Goal: Task Accomplishment & Management: Complete application form

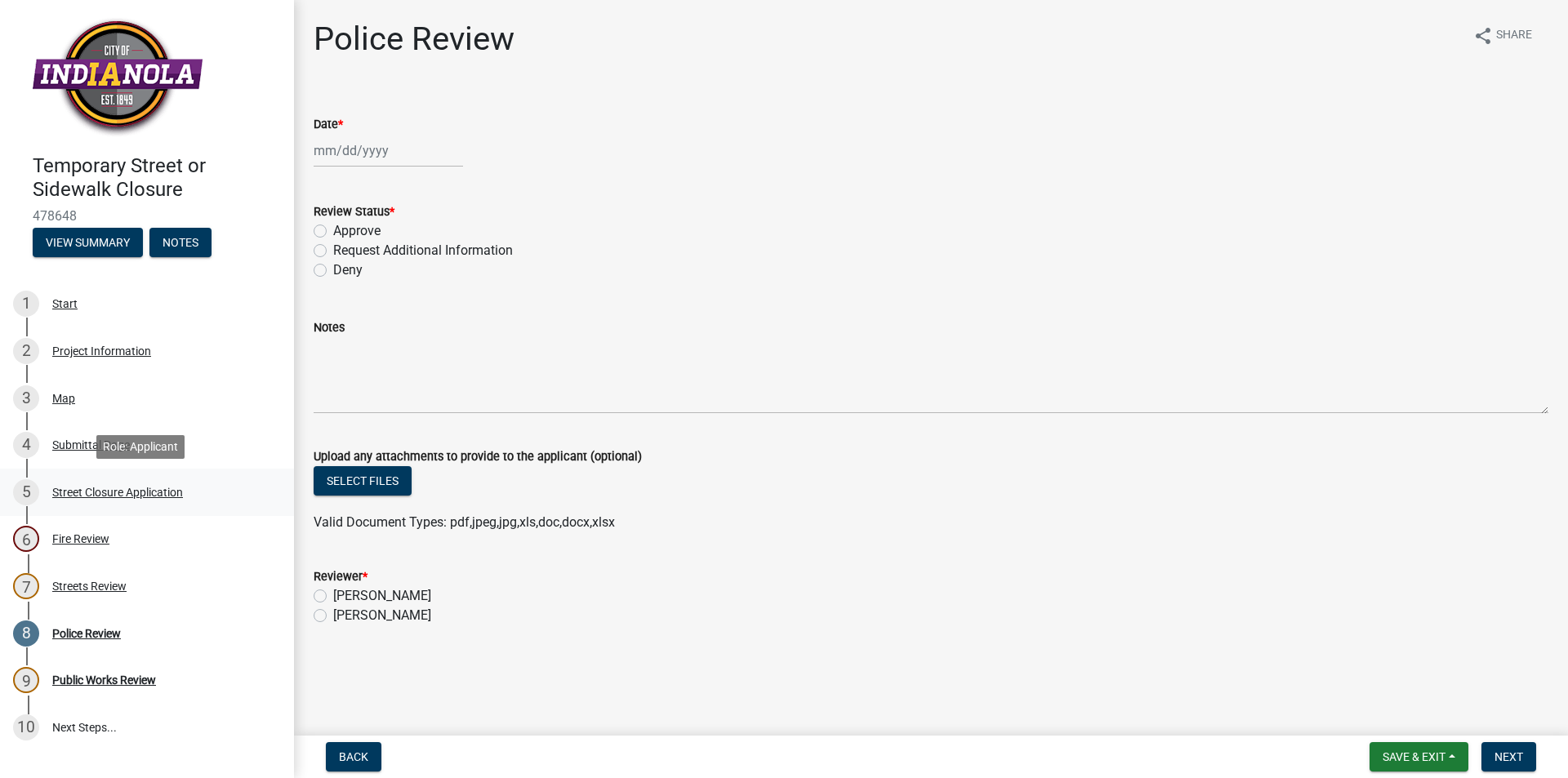
click at [122, 493] on div "Street Closure Application" at bounding box center [118, 492] width 131 height 12
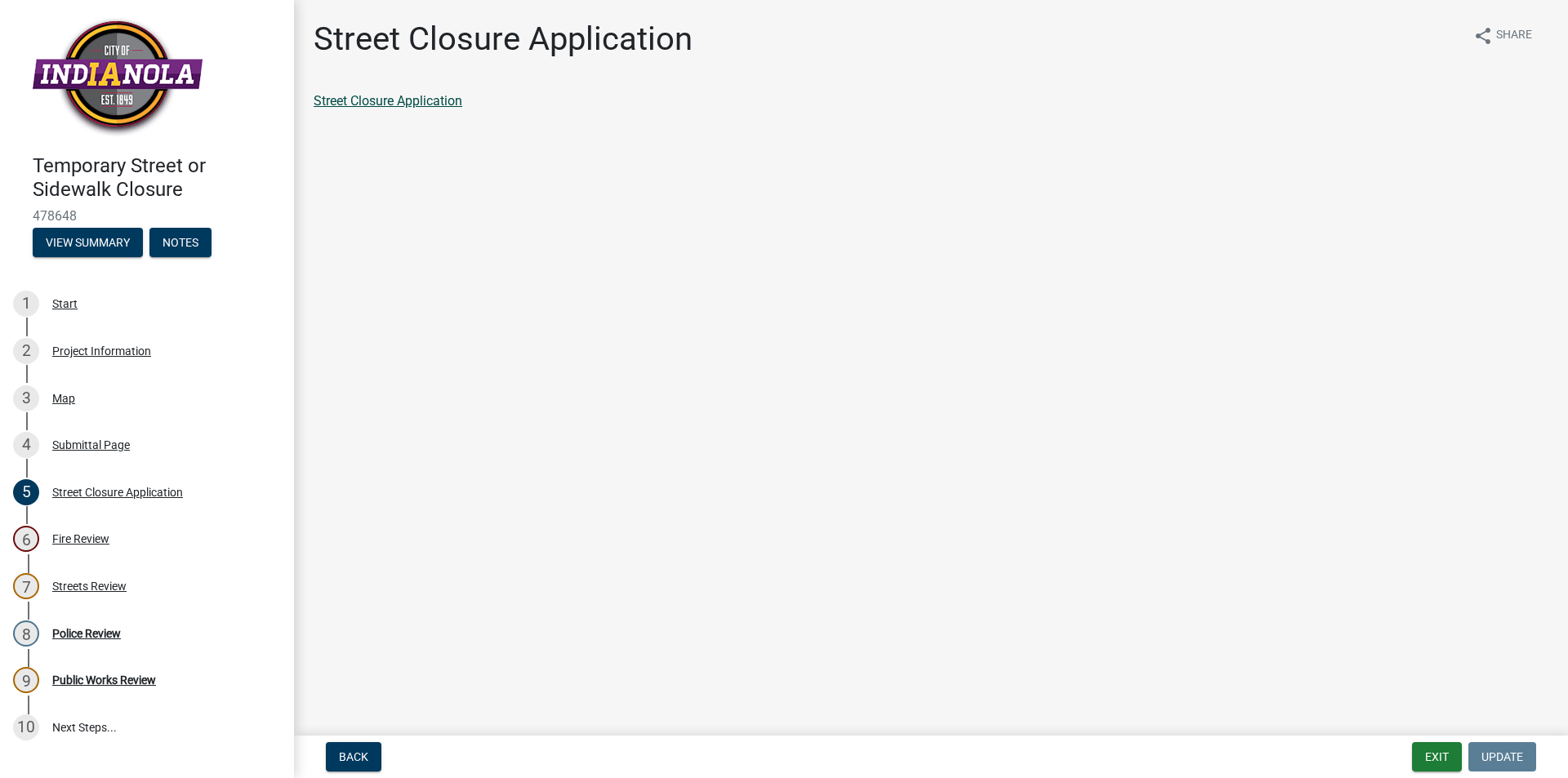
click at [404, 93] on link "Street Closure Application" at bounding box center [388, 100] width 149 height 16
click at [76, 632] on div "Police Review" at bounding box center [86, 634] width 69 height 12
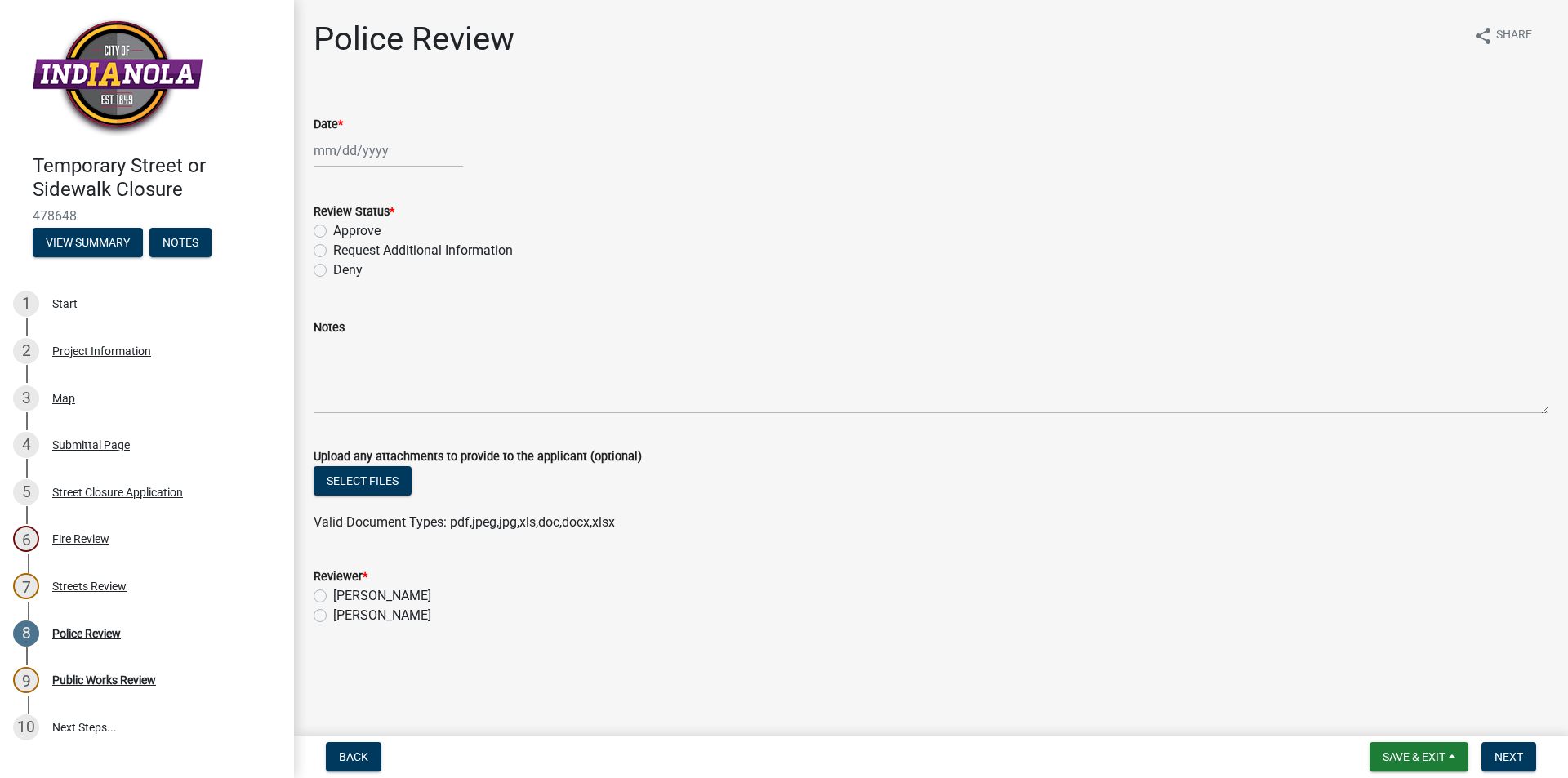
select select "9"
select select "2025"
click at [374, 141] on div "Jan Feb Mar Apr May Jun Jul Aug Sep Oct Nov Dec 1525 1526 1527 1528 1529 1530 1…" at bounding box center [388, 151] width 150 height 33
click at [329, 286] on div "15" at bounding box center [330, 290] width 26 height 26
type input "[DATE]"
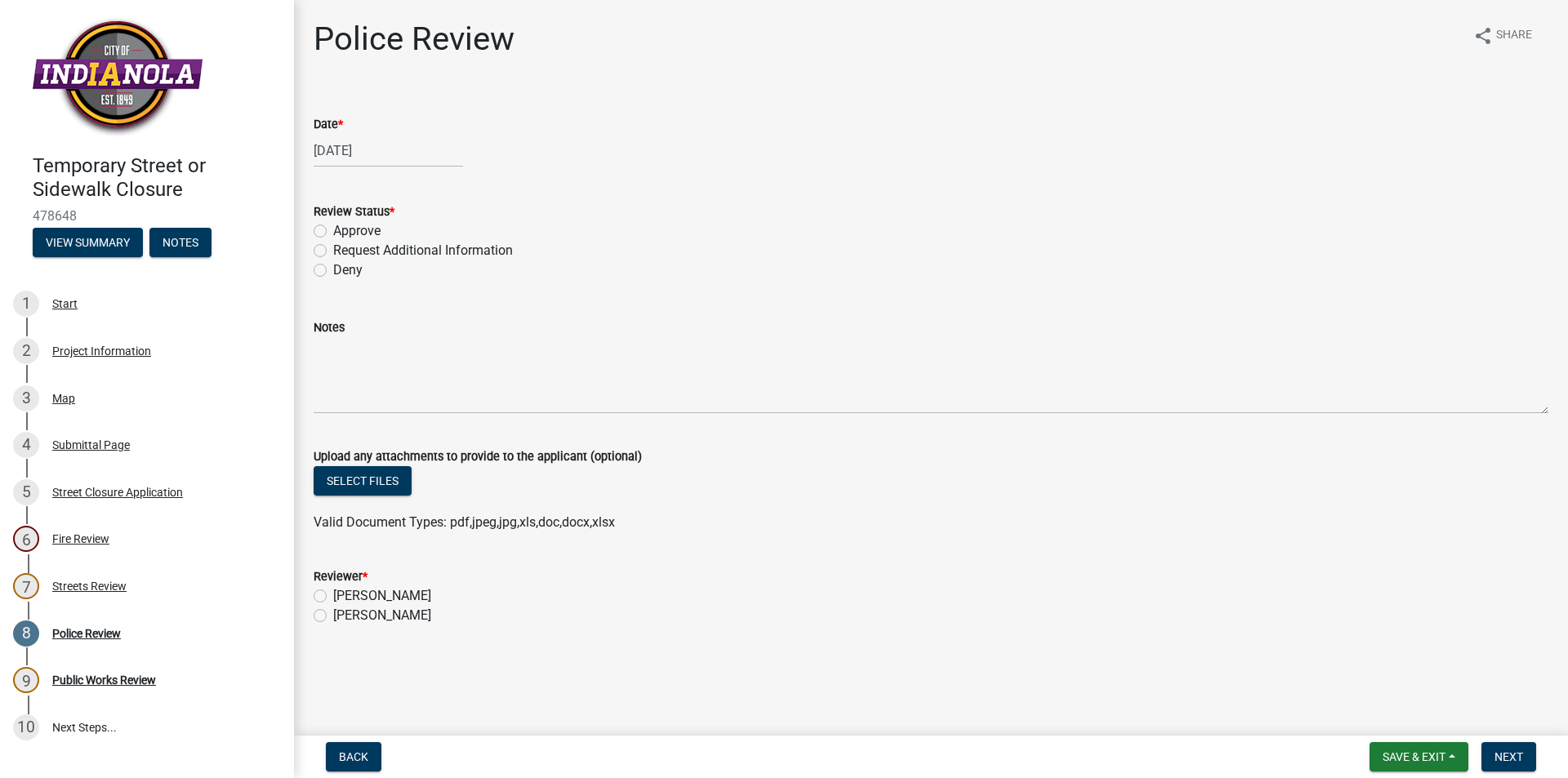
click at [333, 228] on label "Approve" at bounding box center [356, 231] width 47 height 20
click at [333, 228] on input "Approve" at bounding box center [338, 226] width 11 height 11
radio input "true"
click at [333, 617] on label "Rob Hawkins" at bounding box center [382, 616] width 98 height 20
click at [333, 617] on input "Rob Hawkins" at bounding box center [338, 611] width 11 height 11
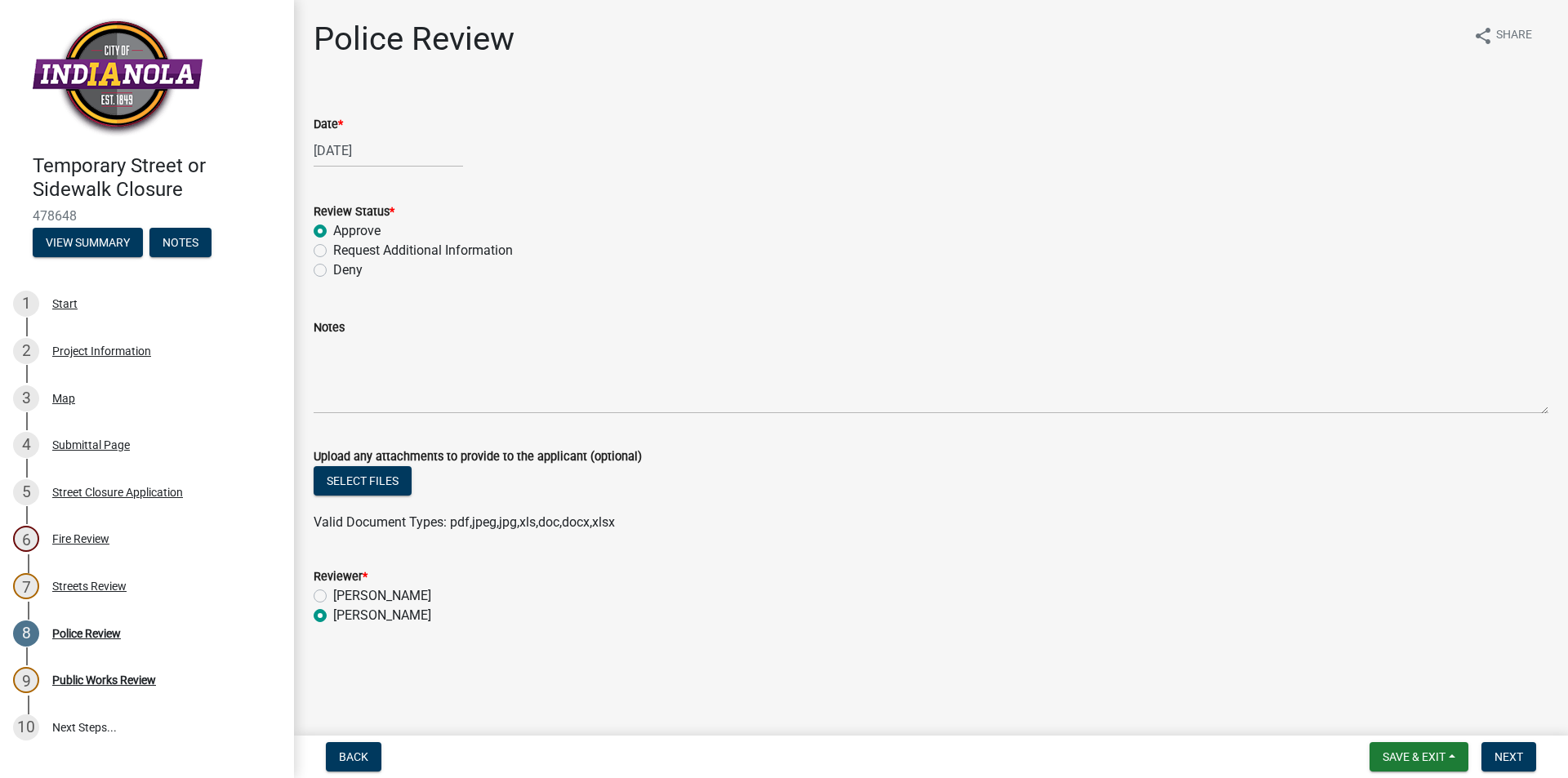
radio input "true"
click at [1513, 756] on span "Next" at bounding box center [1508, 756] width 29 height 13
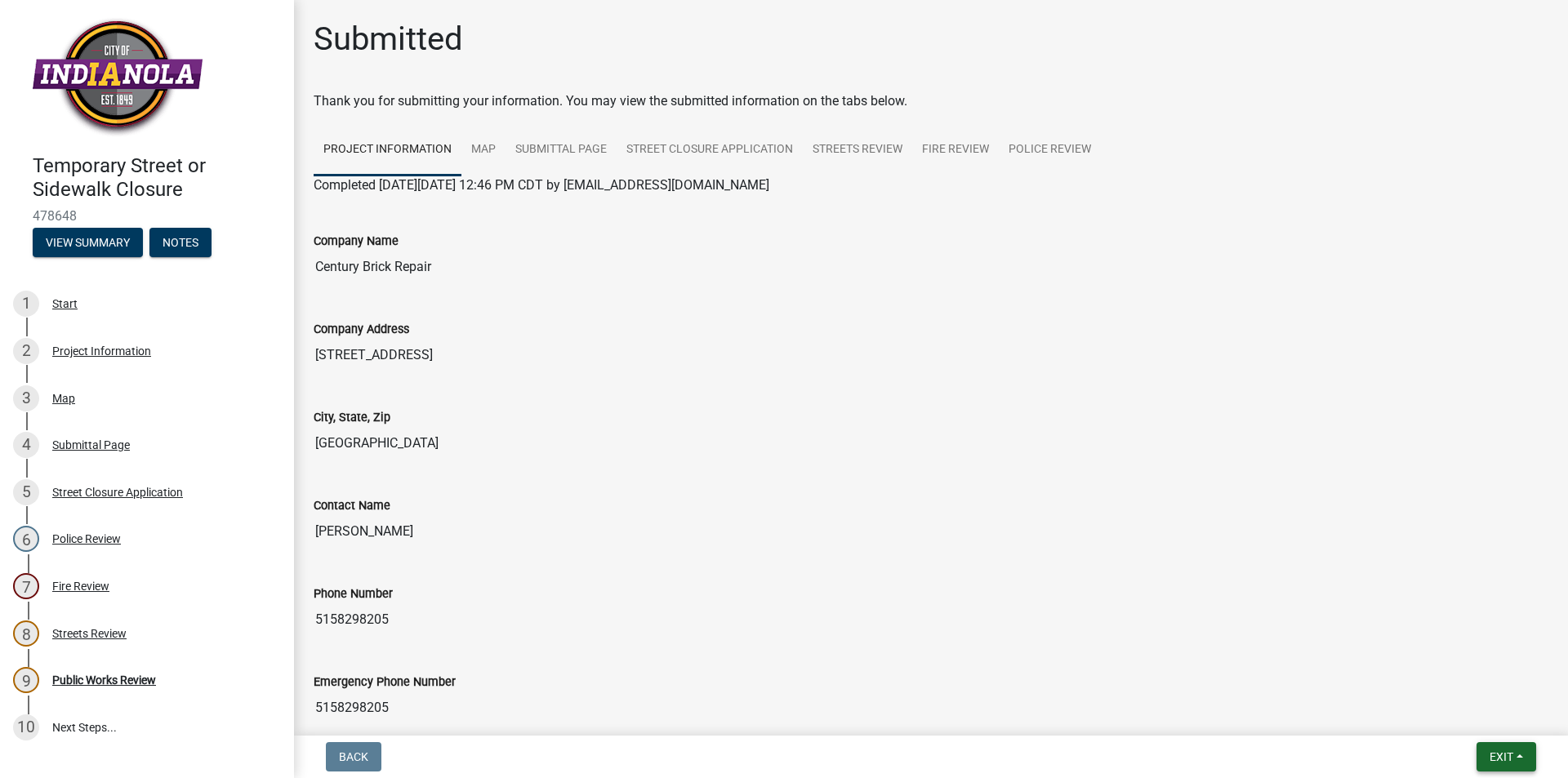
click at [1502, 750] on span "Exit" at bounding box center [1501, 756] width 24 height 13
click at [1472, 708] on button "Save & Exit" at bounding box center [1471, 713] width 131 height 39
